Goal: Check status

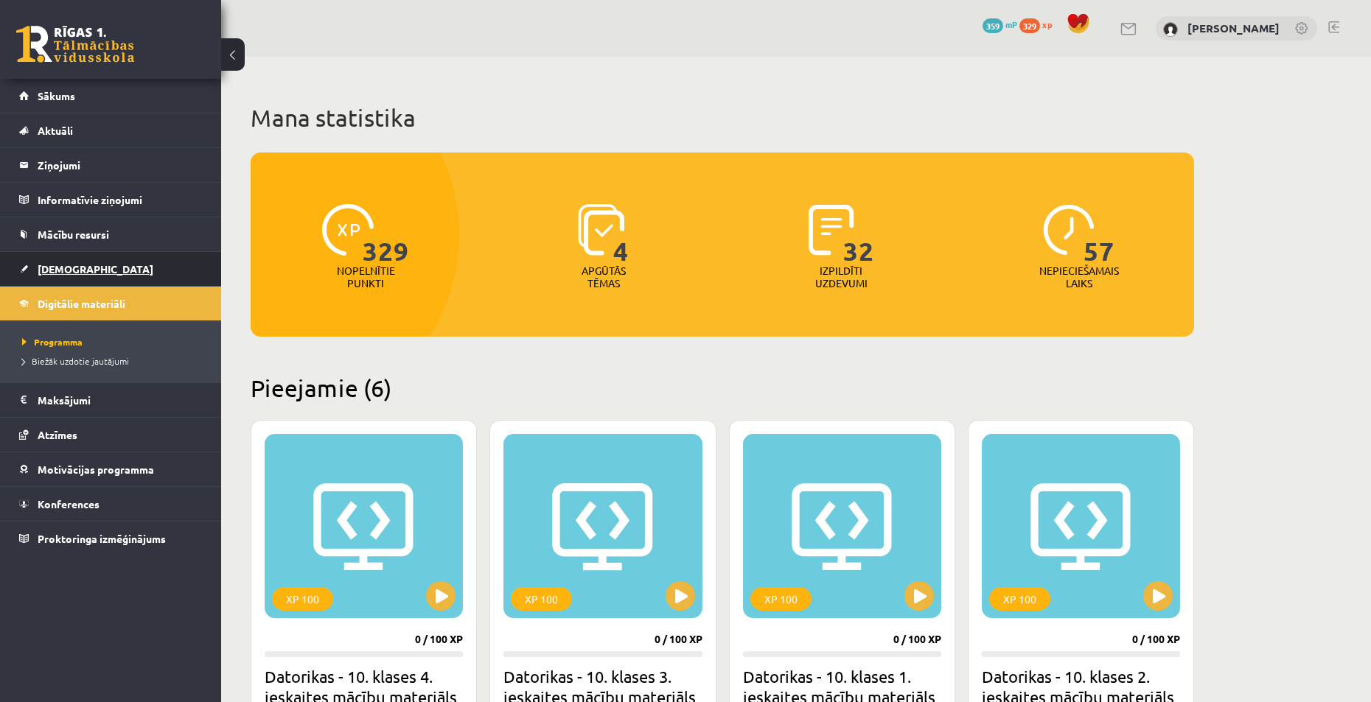
click at [79, 271] on span "[DEMOGRAPHIC_DATA]" at bounding box center [96, 268] width 116 height 13
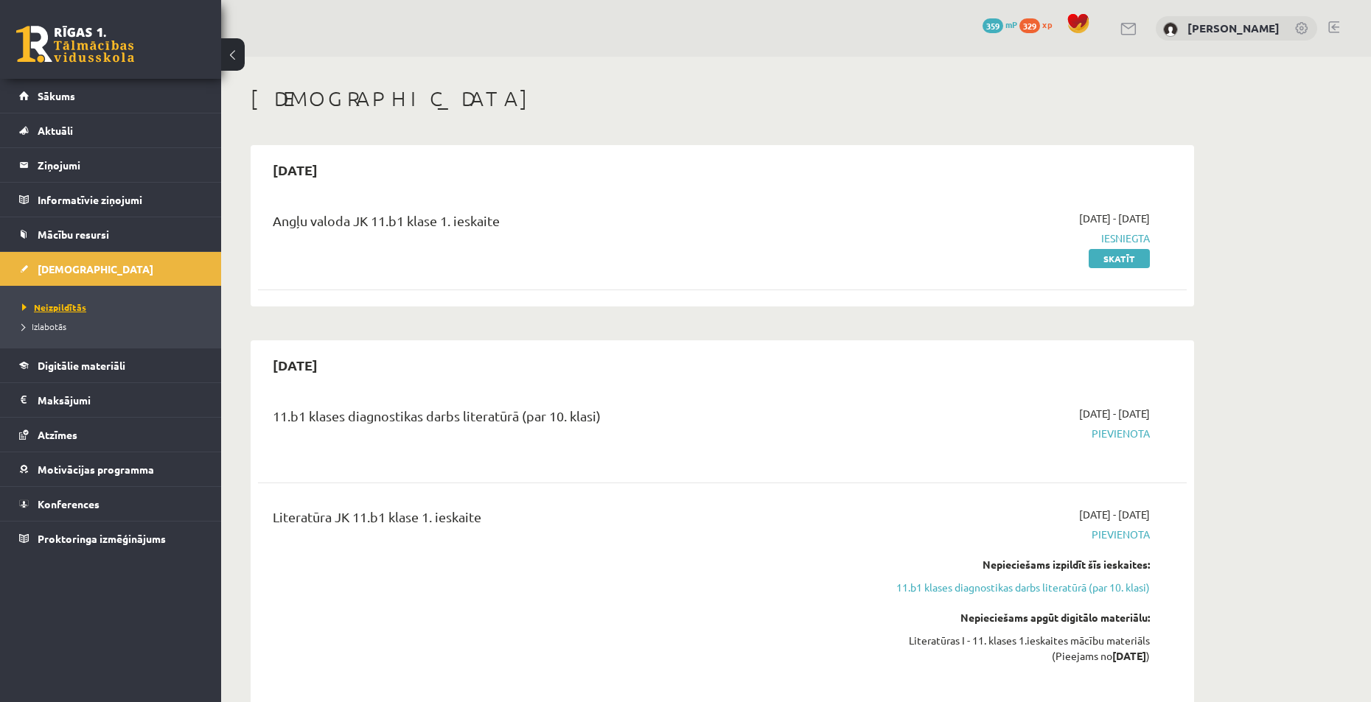
click at [88, 304] on link "Neizpildītās" at bounding box center [114, 307] width 184 height 13
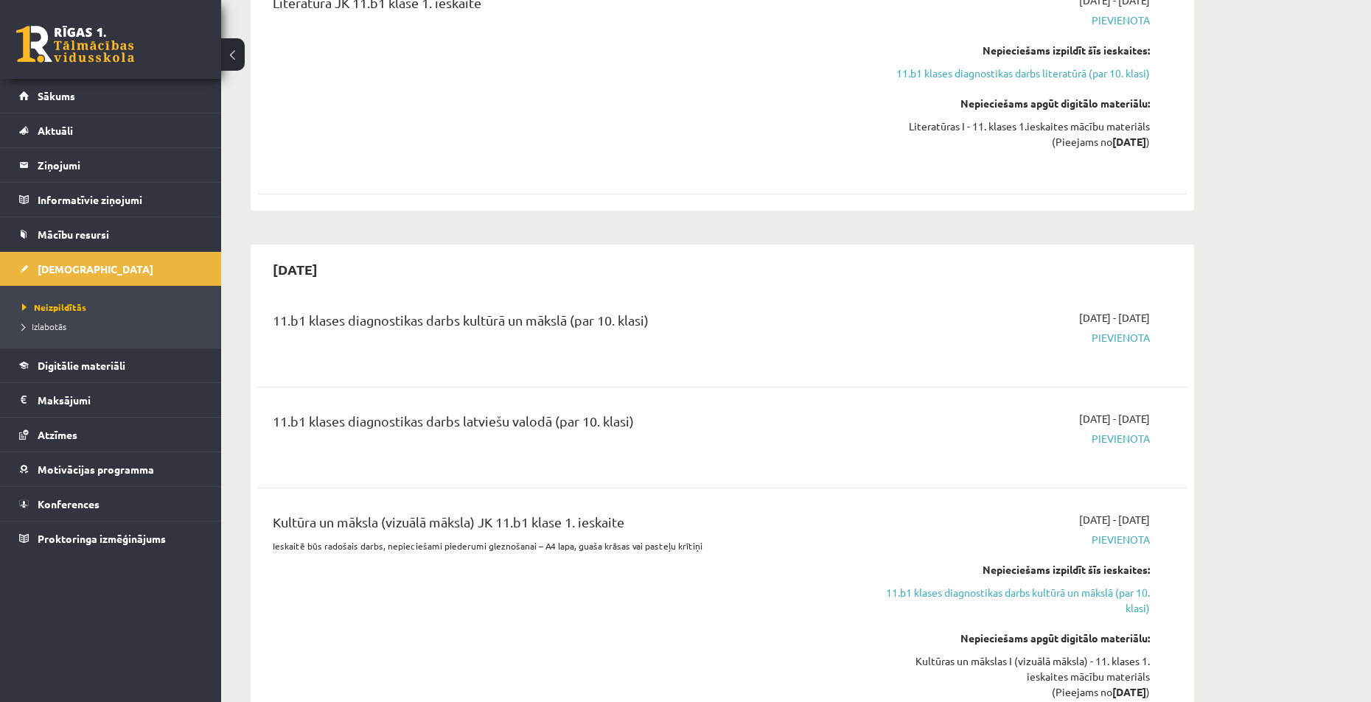
scroll to position [516, 0]
drag, startPoint x: 638, startPoint y: 414, endPoint x: 265, endPoint y: 420, distance: 373.7
click at [261, 424] on div "11.b1 klases diagnostikas darbs latviešu valodā (par 10. klasi) [DATE] - [DATE]…" at bounding box center [722, 436] width 929 height 83
click at [262, 415] on div "11.b1 klases diagnostikas darbs latviešu valodā (par 10. klasi)" at bounding box center [561, 436] width 599 height 53
drag, startPoint x: 264, startPoint y: 414, endPoint x: 673, endPoint y: 417, distance: 409.0
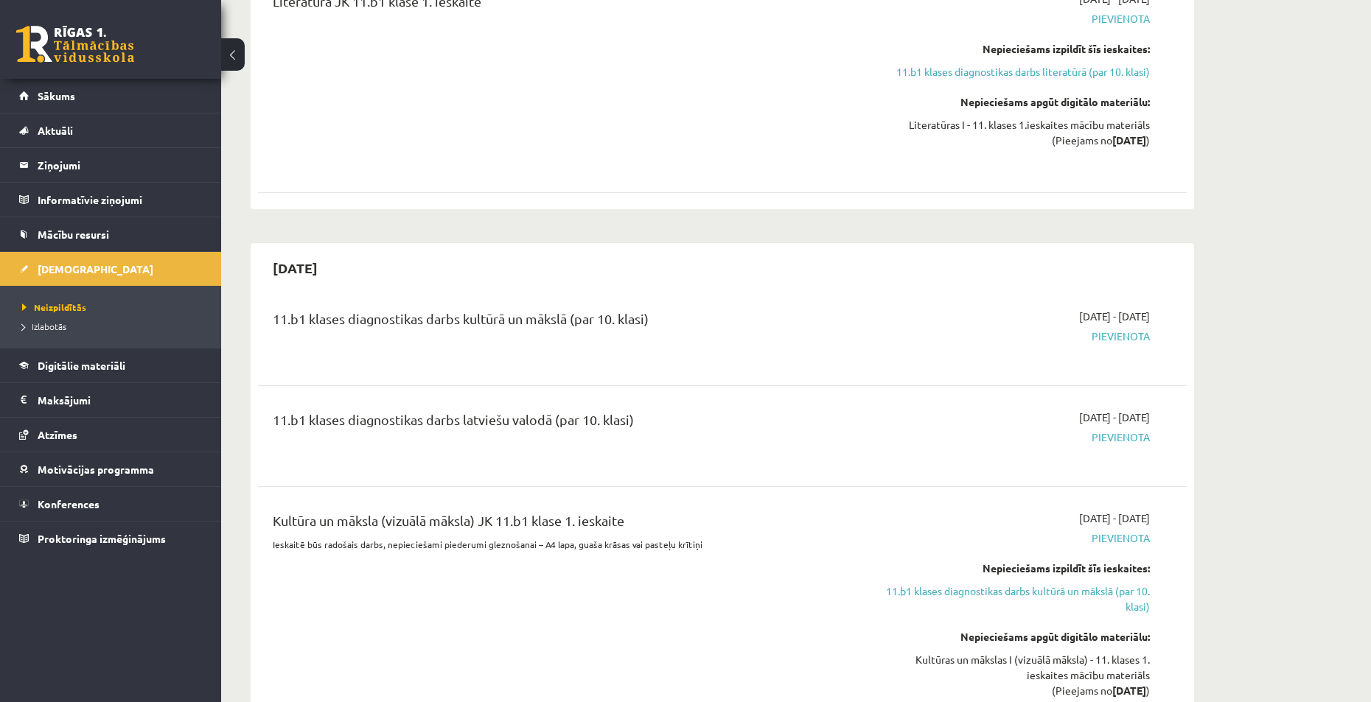
click at [673, 417] on div "11.b1 klases diagnostikas darbs latviešu valodā (par 10. klasi)" at bounding box center [561, 436] width 599 height 53
click at [673, 417] on div "11.b1 klases diagnostikas darbs latviešu valodā (par 10. klasi)" at bounding box center [561, 423] width 577 height 27
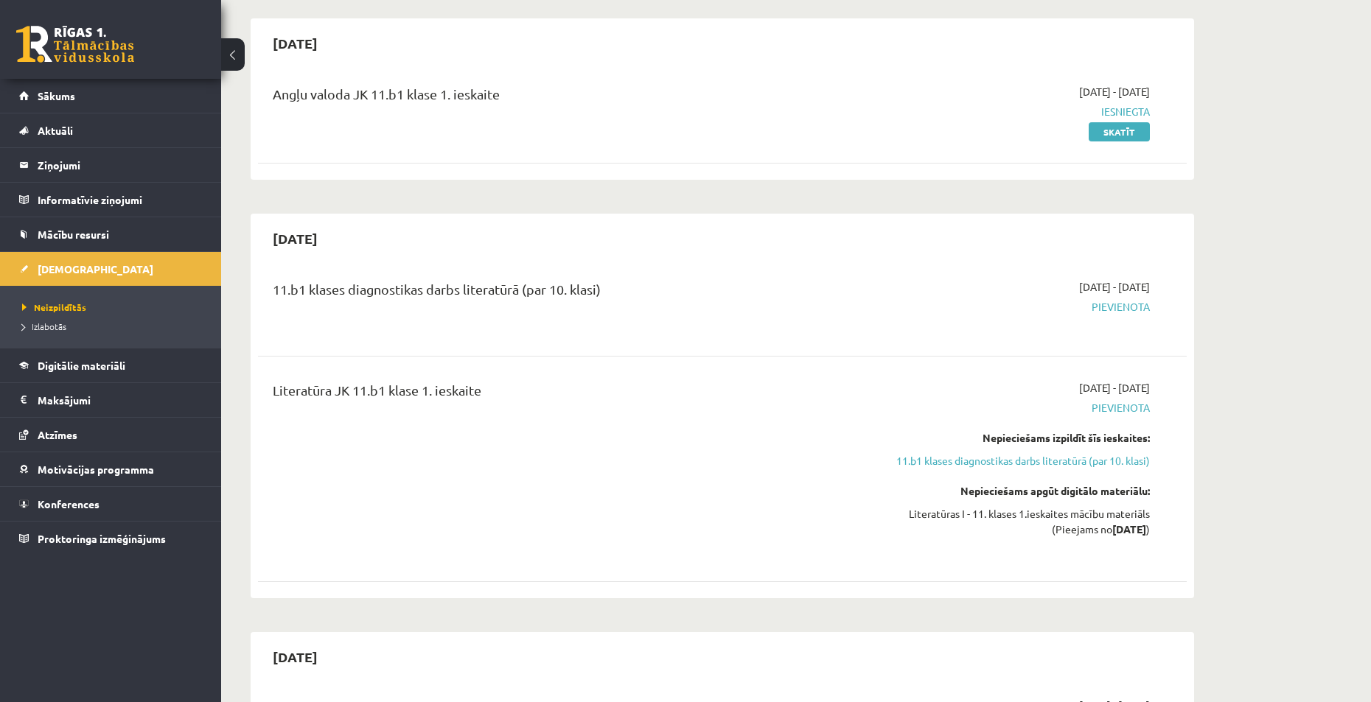
scroll to position [221, 0]
